Goal: Complete application form: Complete application form

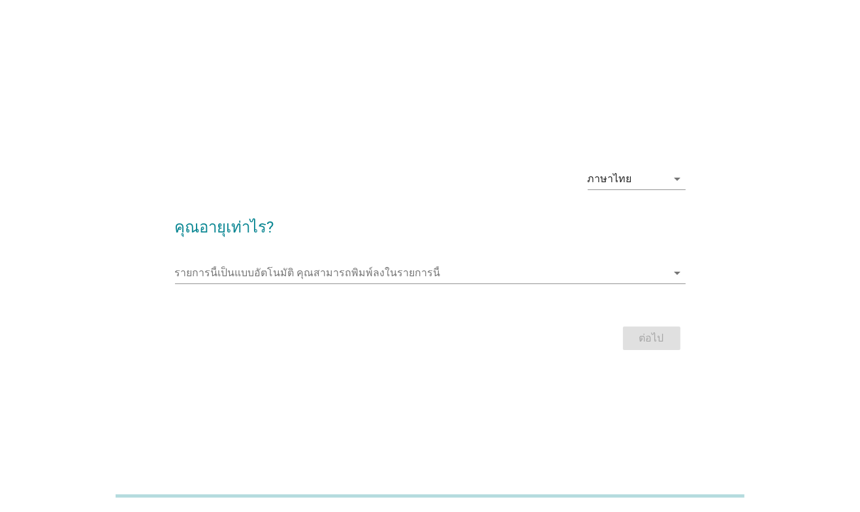
click at [639, 192] on div "ภาษาไทย arrow_drop_down" at bounding box center [637, 185] width 98 height 34
click at [443, 280] on input "รายการนี้เป็นแบบอัตโนมัติ คุณสามารถพิมพ์ลงในรายการนี้" at bounding box center [421, 273] width 492 height 21
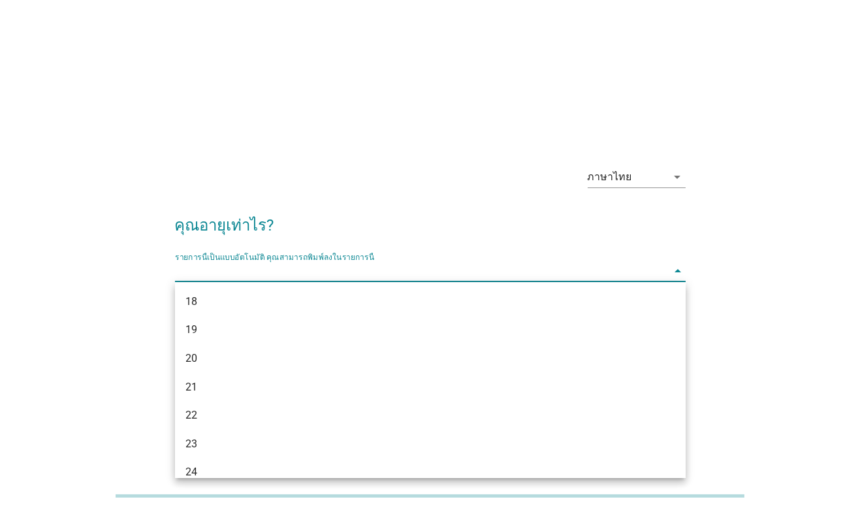
click at [244, 464] on div "24" at bounding box center [409, 472] width 449 height 16
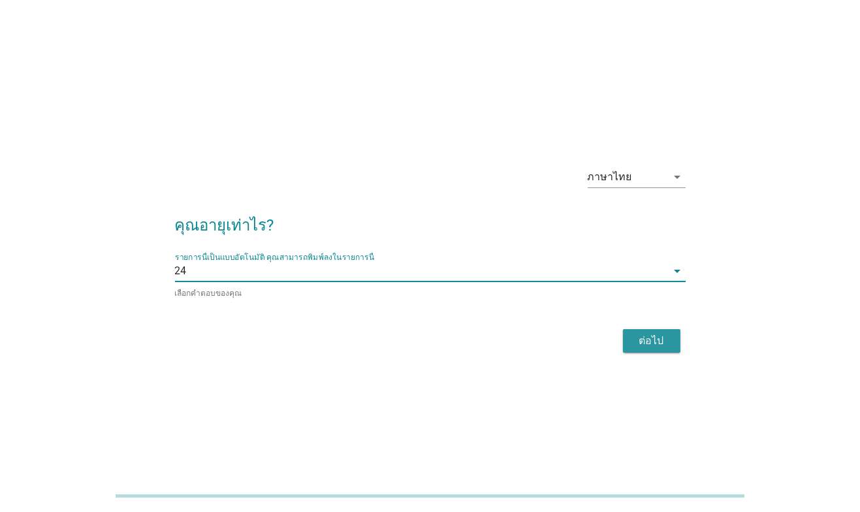
click at [644, 329] on button "ต่อไป" at bounding box center [651, 341] width 57 height 24
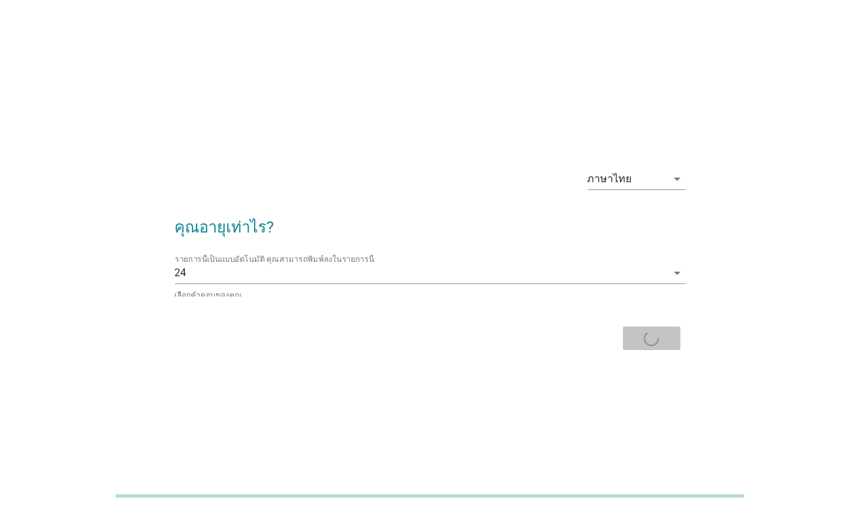
click at [640, 340] on div "ต่อไป" at bounding box center [430, 338] width 511 height 31
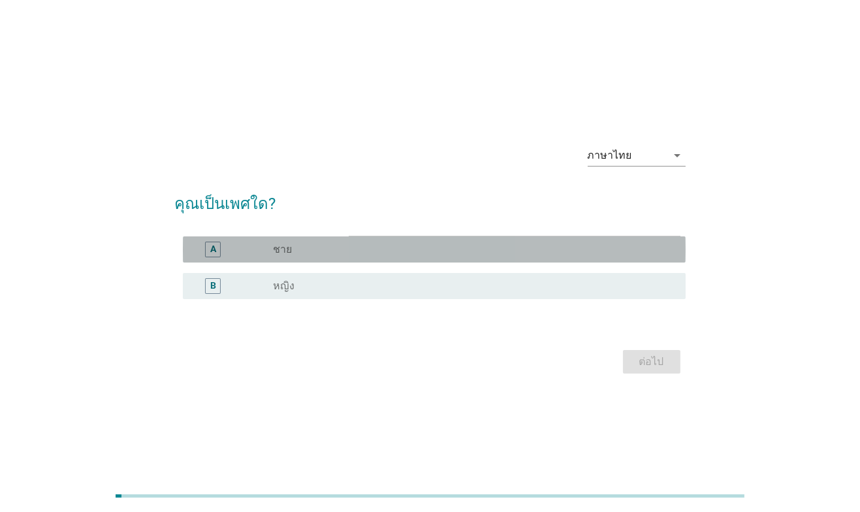
click at [480, 247] on div "radio_button_unchecked ชาย" at bounding box center [469, 249] width 391 height 13
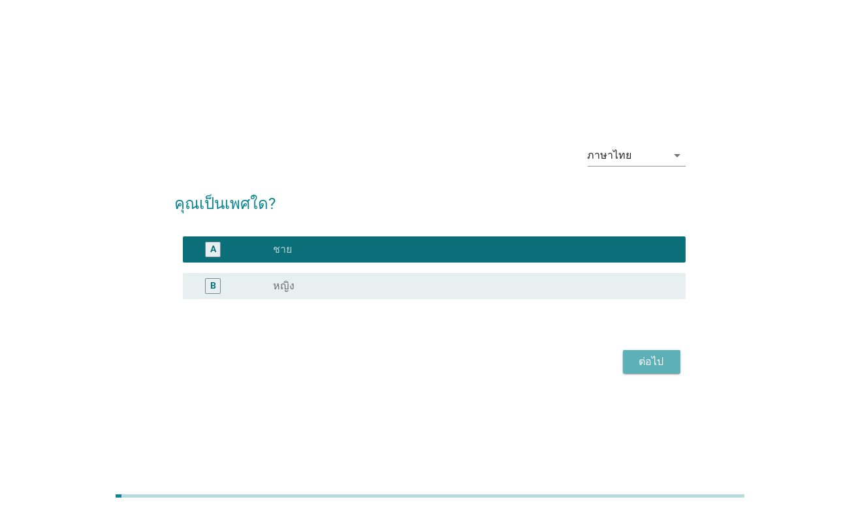
click at [659, 362] on div "ต่อไป" at bounding box center [652, 362] width 37 height 16
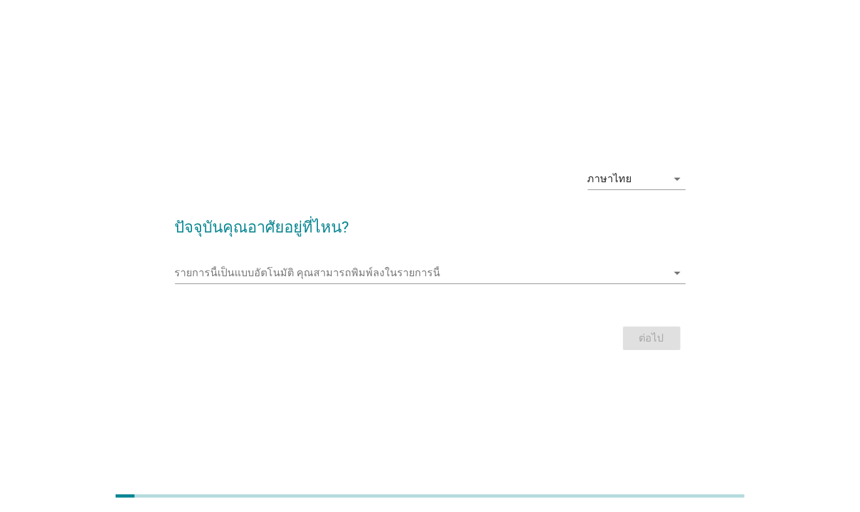
click at [462, 289] on div at bounding box center [430, 293] width 511 height 8
click at [502, 275] on input "รายการนี้เป็นแบบอัตโนมัติ คุณสามารถพิมพ์ลงในรายการนี้" at bounding box center [421, 273] width 492 height 21
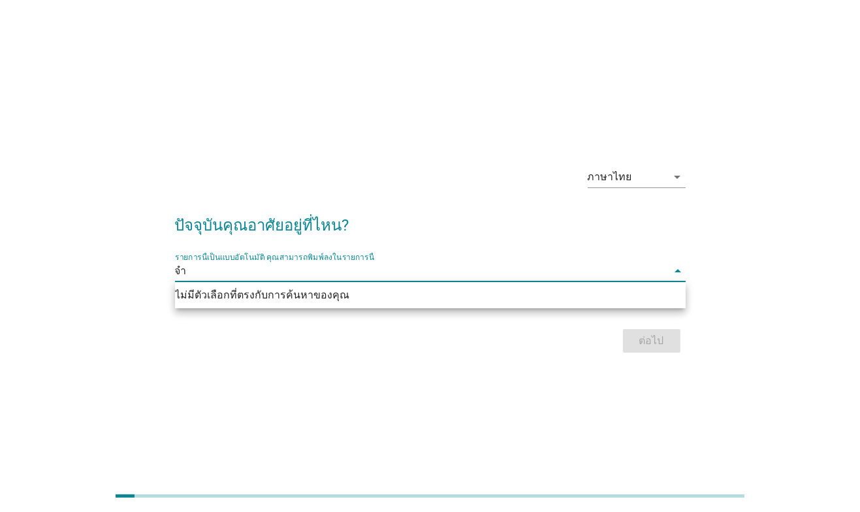
type input "จ"
type input "ลำปาง"
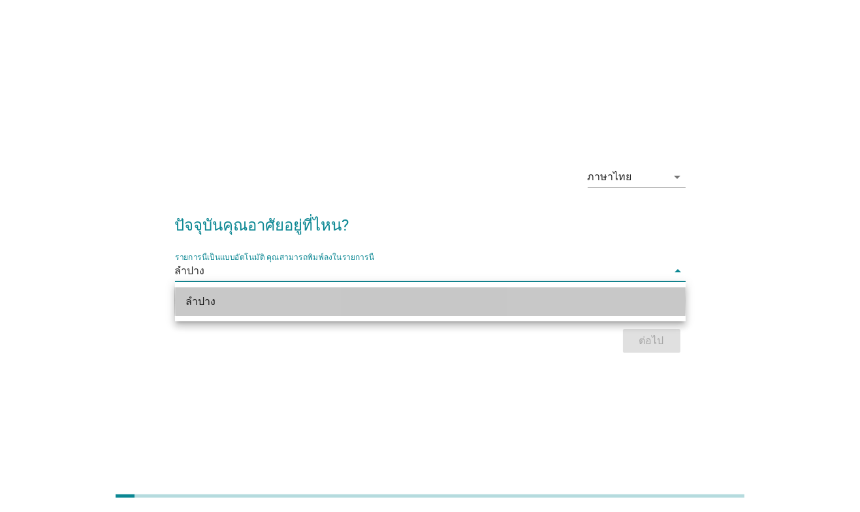
click at [304, 296] on div "ลำปาง" at bounding box center [409, 302] width 449 height 16
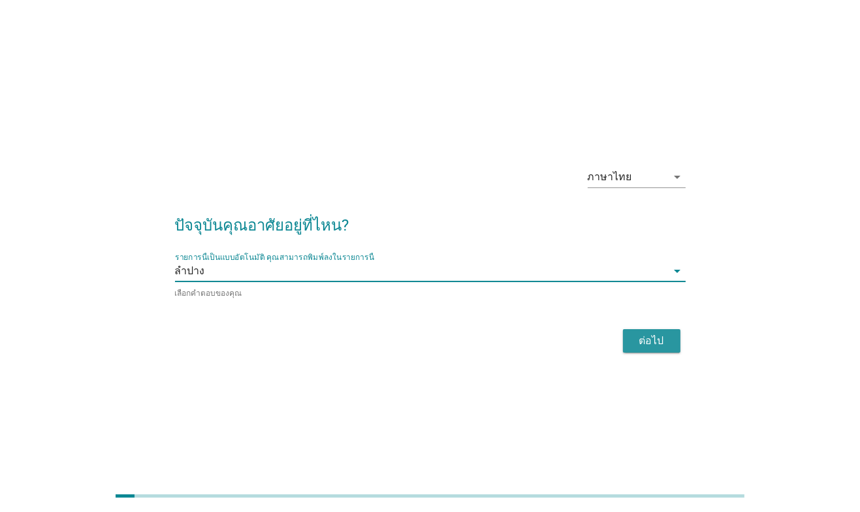
click at [654, 337] on div "ต่อไป" at bounding box center [652, 341] width 37 height 16
